Goal: Ask a question

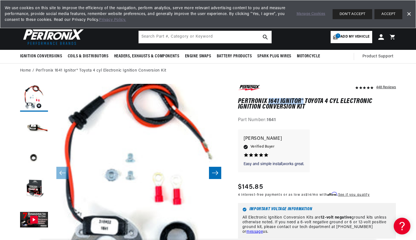
scroll to position [0, 169]
drag, startPoint x: 268, startPoint y: 100, endPoint x: 304, endPoint y: 103, distance: 35.8
click at [304, 103] on h1 "PerTronix 1641 Ignitor® Toyota 4 cyl Electronic Ignition Conversion Kit" at bounding box center [317, 104] width 158 height 11
copy h1 "1641 Ignitor®"
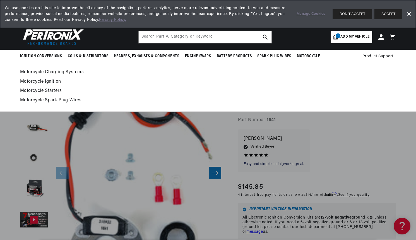
scroll to position [0, 0]
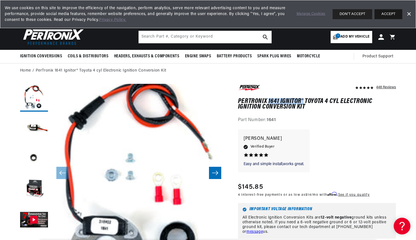
click at [383, 12] on button "ACCEPT" at bounding box center [388, 14] width 28 height 10
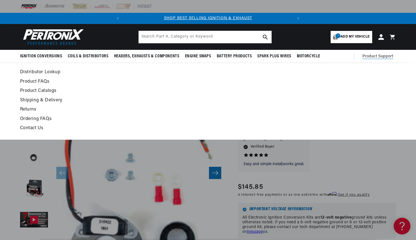
click at [377, 57] on span "Product Support" at bounding box center [377, 57] width 31 height 6
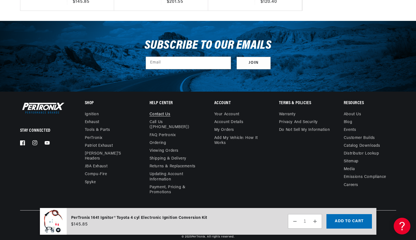
scroll to position [0, 169]
click at [168, 112] on link "Contact us" at bounding box center [159, 115] width 21 height 6
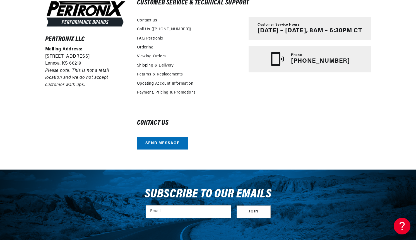
scroll to position [0, 169]
click at [152, 144] on link "Send message" at bounding box center [162, 143] width 51 height 13
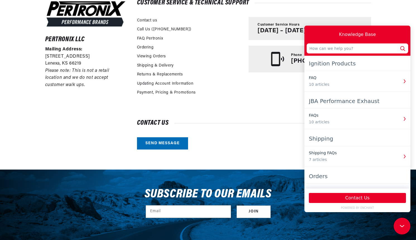
click at [370, 67] on div "Ignition Products" at bounding box center [357, 64] width 97 height 10
click at [314, 49] on input "text" at bounding box center [356, 48] width 101 height 10
paste input "1641 Ignitor®"
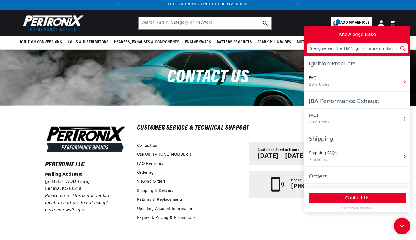
scroll to position [0, 0]
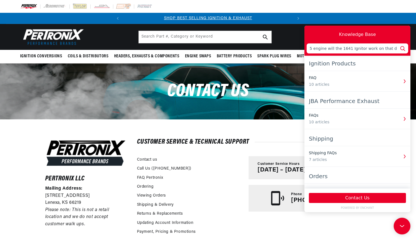
type input "We have a Toyota R5 engine will the 1641 Ignitor work on that distributor"
click at [402, 48] on icon at bounding box center [402, 48] width 7 height 7
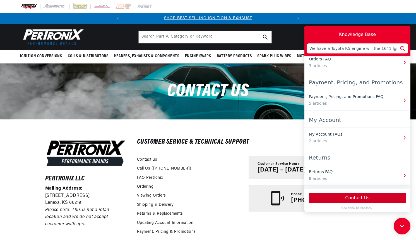
click at [357, 198] on button "Contact Us" at bounding box center [357, 198] width 97 height 10
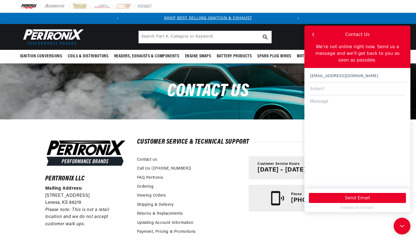
type input "cinenaut@aol.com"
click at [327, 83] on input "text" at bounding box center [357, 89] width 97 height 13
type input "Toyota R5 Distributor"
click at [313, 95] on textarea at bounding box center [357, 139] width 97 height 88
paste textarea "1641 Ignitor®"
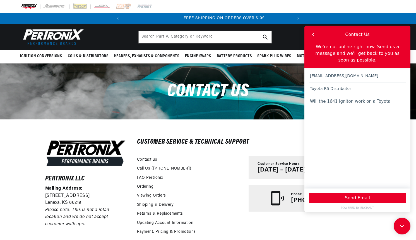
scroll to position [0, 169]
click at [370, 95] on textarea "Will the 1641 Ignitor. work on a Toyota" at bounding box center [357, 139] width 97 height 88
click at [369, 95] on textarea "Will the 1641 Ignitor. work on a Toyota" at bounding box center [357, 139] width 97 height 88
click at [396, 96] on textarea "Will the 1641 Ignitor. work on a 1983 Toyota" at bounding box center [357, 139] width 97 height 88
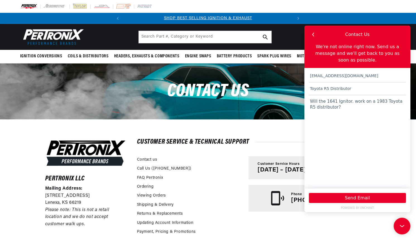
click at [348, 97] on textarea "Will the 1641 Ignitor. work on a 1983 Toyota R5 distributor?" at bounding box center [357, 139] width 97 height 88
type textarea "Will the 1641 Ignitor work on a 1983 Toyota R5 distributor?"
click at [353, 198] on button "Send Email" at bounding box center [357, 198] width 97 height 10
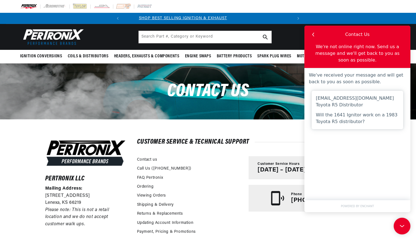
scroll to position [0, 0]
click at [286, 35] on header "BETTER SEARCH RESULTS Add your vehicle's year, make, and model to find parts be…" at bounding box center [208, 37] width 404 height 26
click at [313, 35] on icon "button" at bounding box center [312, 34] width 7 height 7
